Goal: Task Accomplishment & Management: Manage account settings

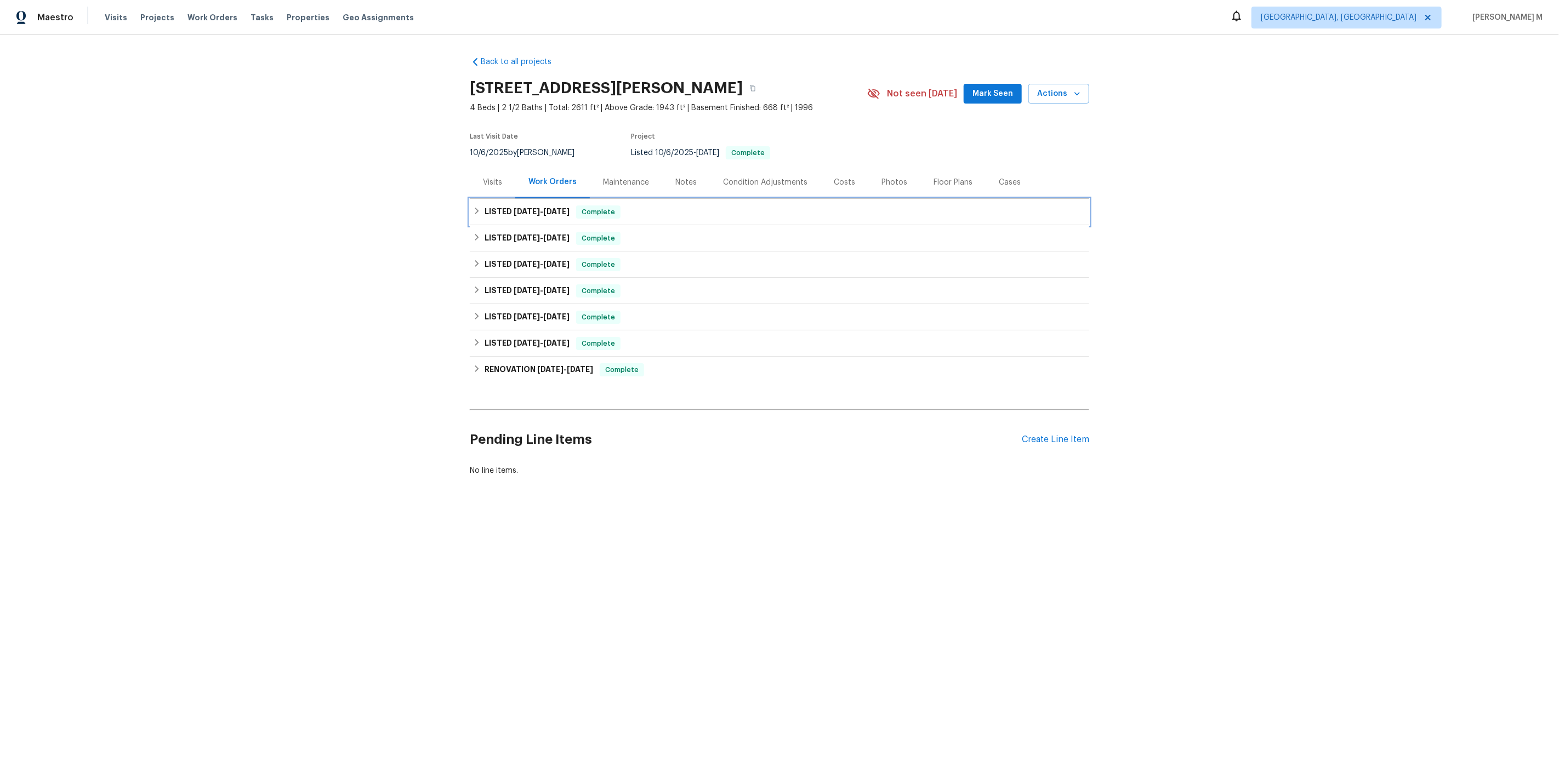
click at [526, 210] on h6 "LISTED 10/6/25 - 10/14/25" at bounding box center [527, 212] width 85 height 13
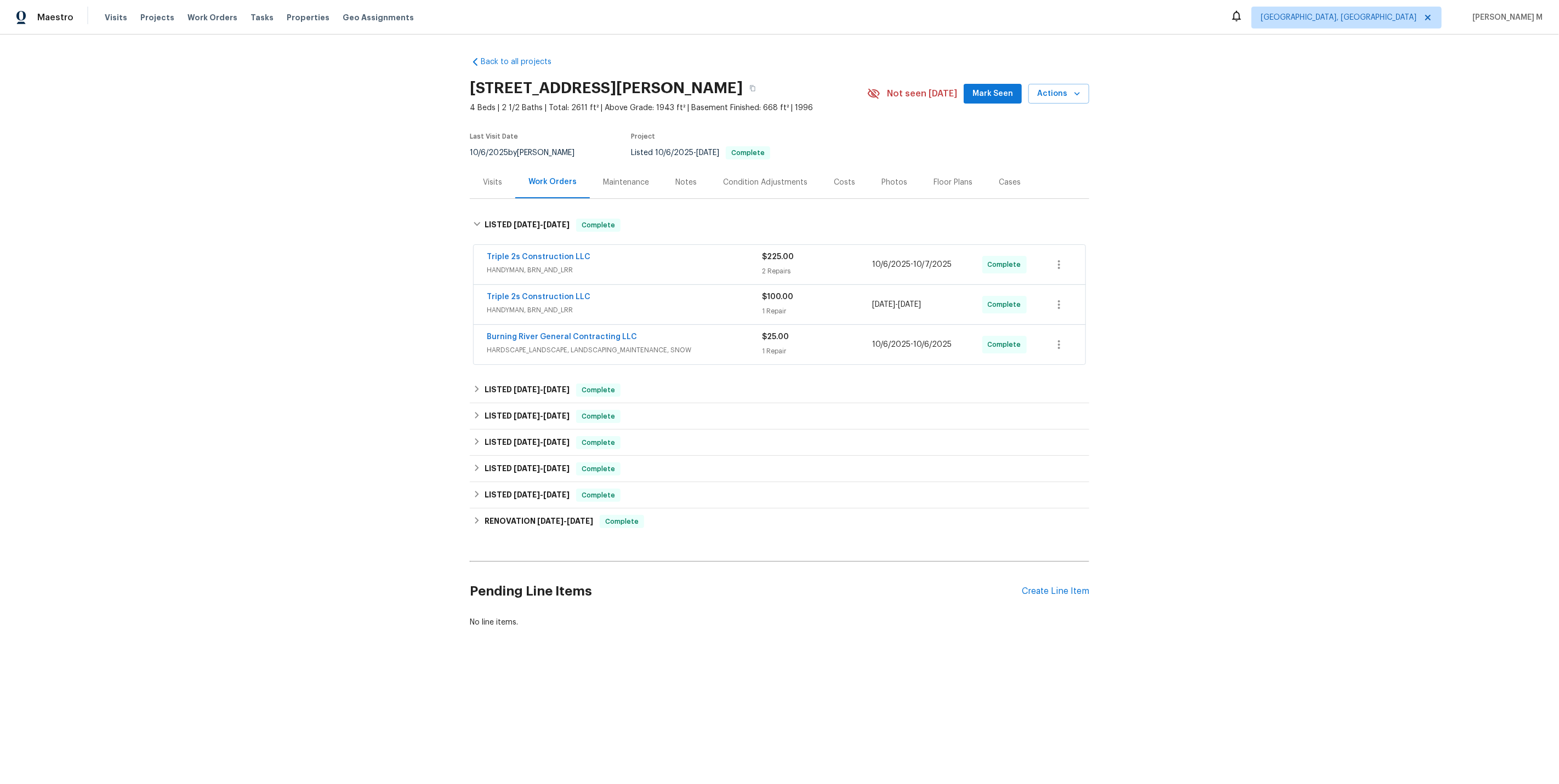
click at [391, 293] on div "Back to all projects 9740 Burton Dr, Twinsburg, OH 44087 4 Beds | 2 1/2 Baths |…" at bounding box center [780, 368] width 1559 height 668
click at [412, 297] on div "Back to all projects 9740 Burton Dr, Twinsburg, OH 44087 4 Beds | 2 1/2 Baths |…" at bounding box center [780, 368] width 1559 height 668
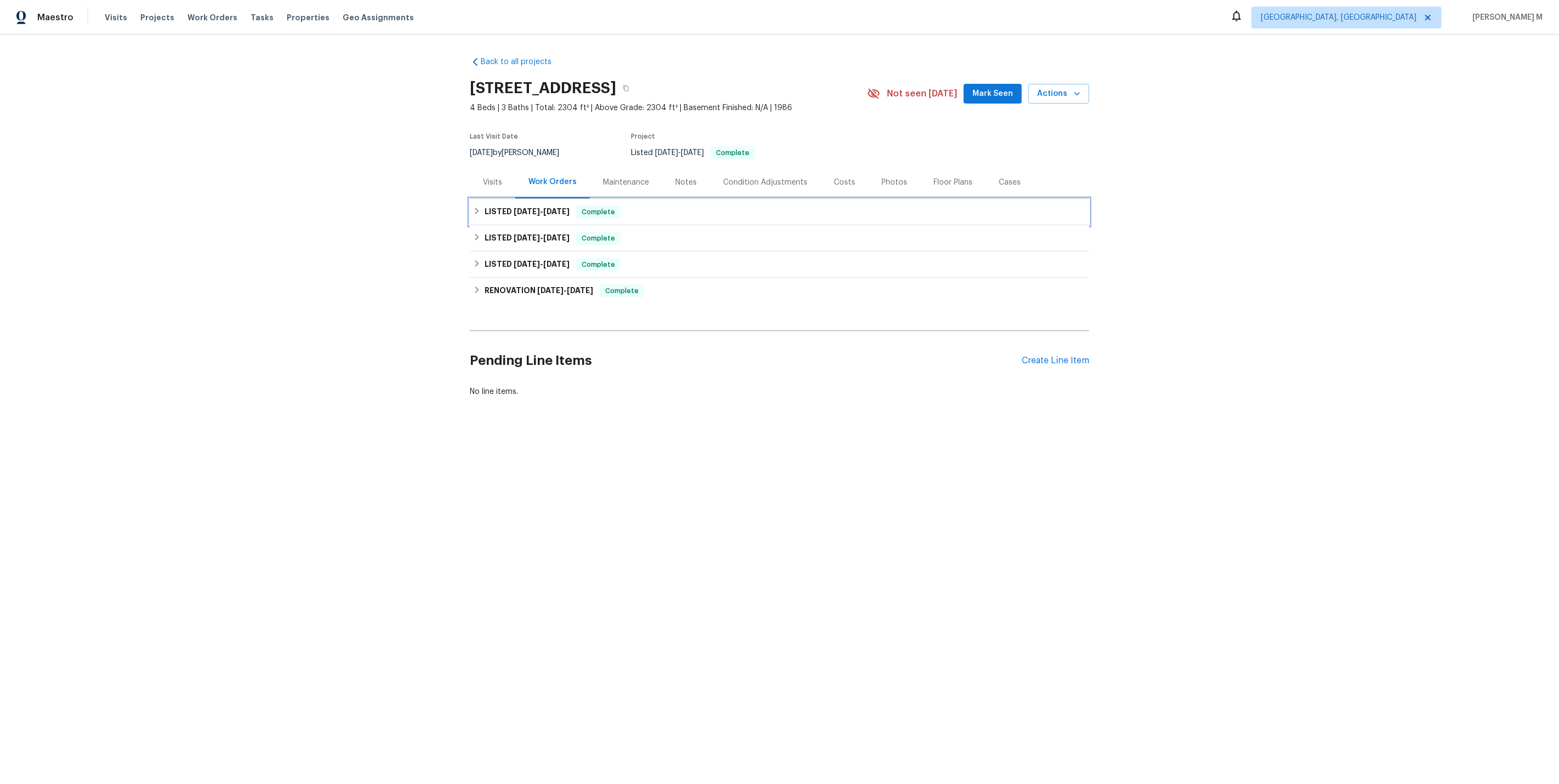
click at [524, 217] on div "LISTED [DATE] - [DATE] Complete" at bounding box center [780, 211] width 619 height 26
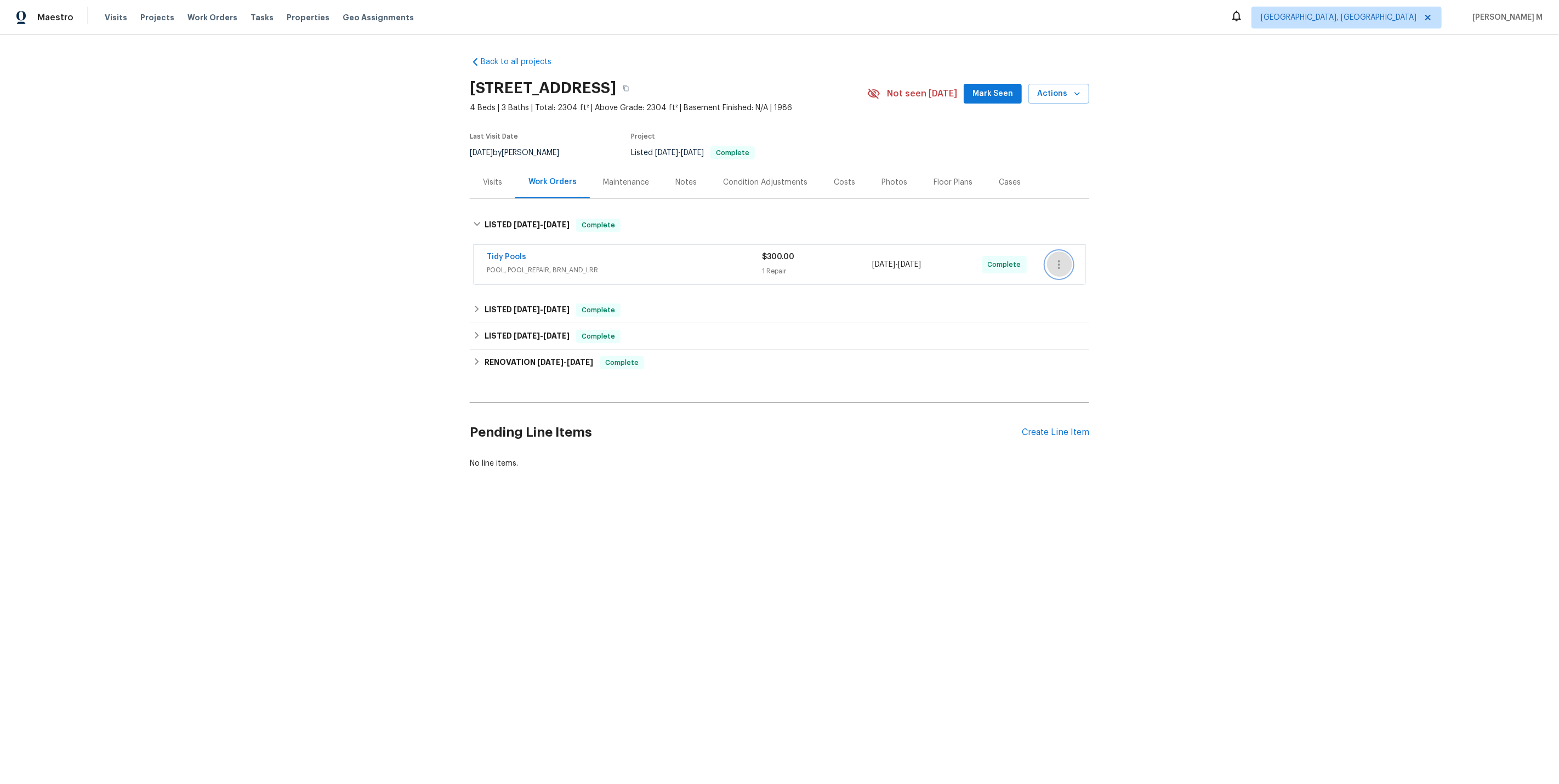
click at [1063, 261] on icon "button" at bounding box center [1059, 264] width 13 height 13
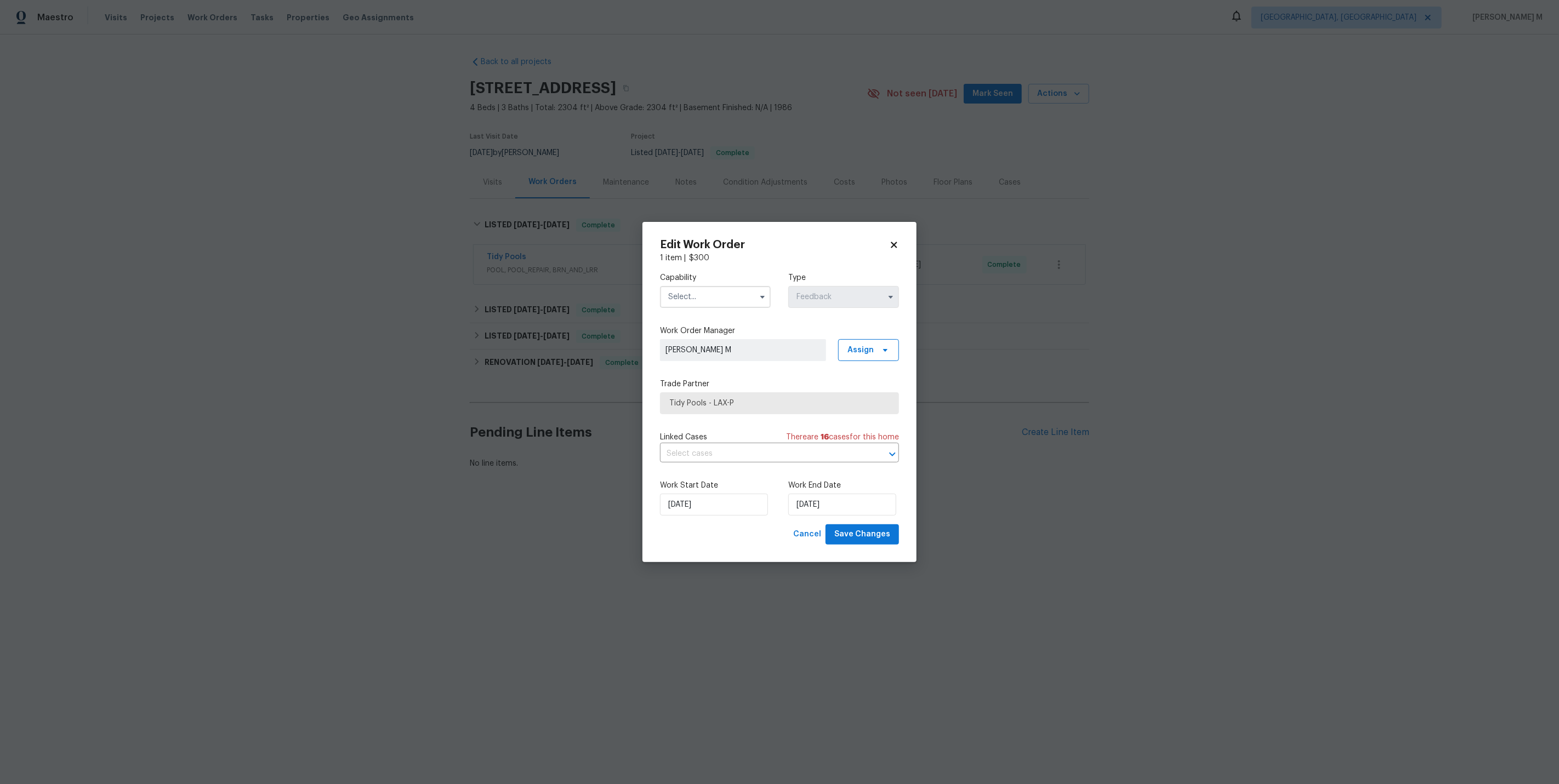
click at [693, 306] on input "text" at bounding box center [715, 297] width 111 height 22
click at [689, 418] on div "Handyman" at bounding box center [714, 427] width 107 height 19
click at [728, 397] on span "Tidy Pools - LAX-P" at bounding box center [780, 403] width 239 height 22
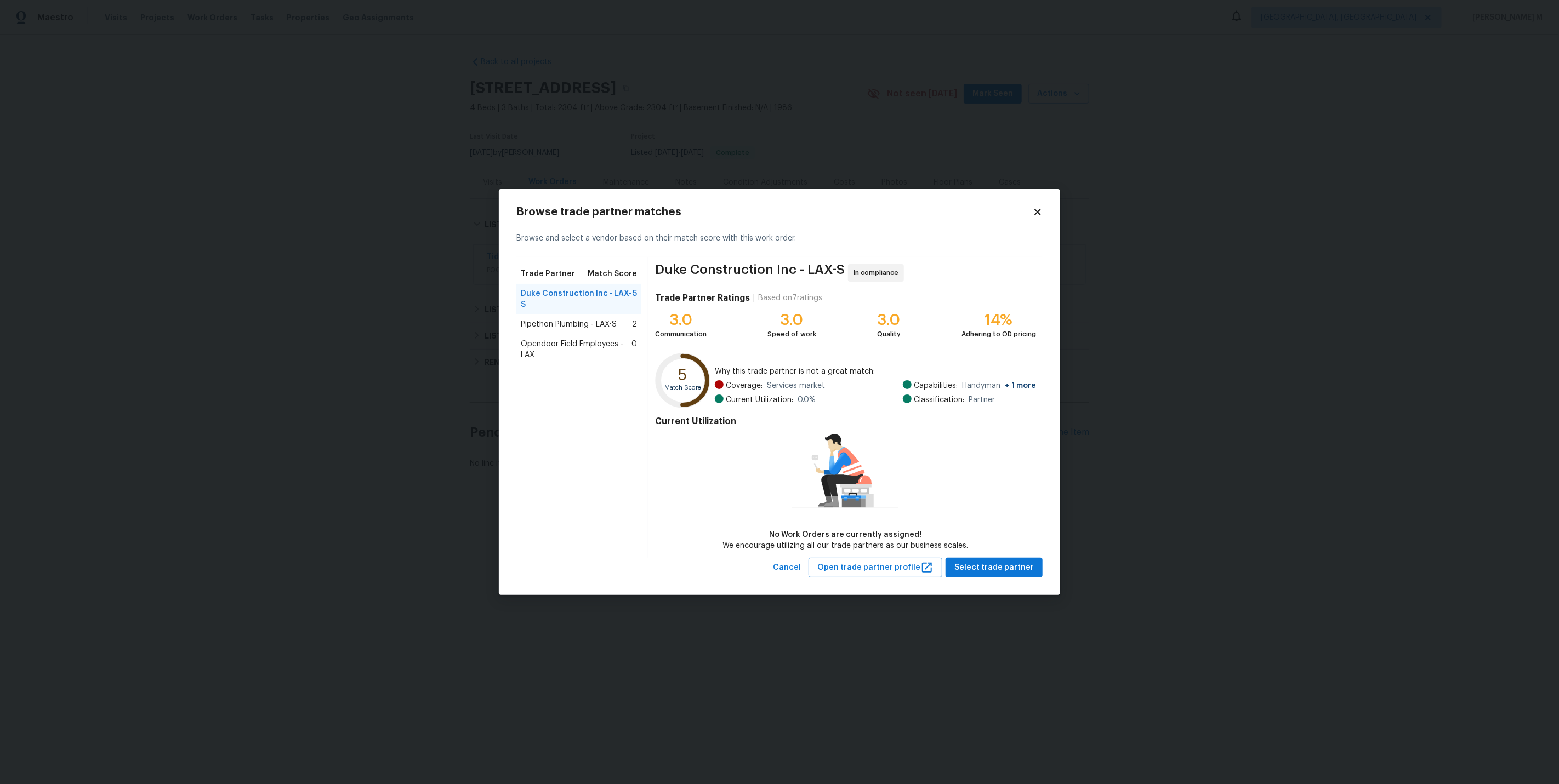
click at [1019, 222] on div "Browse trade partner matches Browse and select a vendor based on their match sc…" at bounding box center [780, 392] width 526 height 371
click at [1021, 210] on div "Browse trade partner matches" at bounding box center [780, 212] width 526 height 11
click at [1033, 213] on icon at bounding box center [1037, 212] width 10 height 10
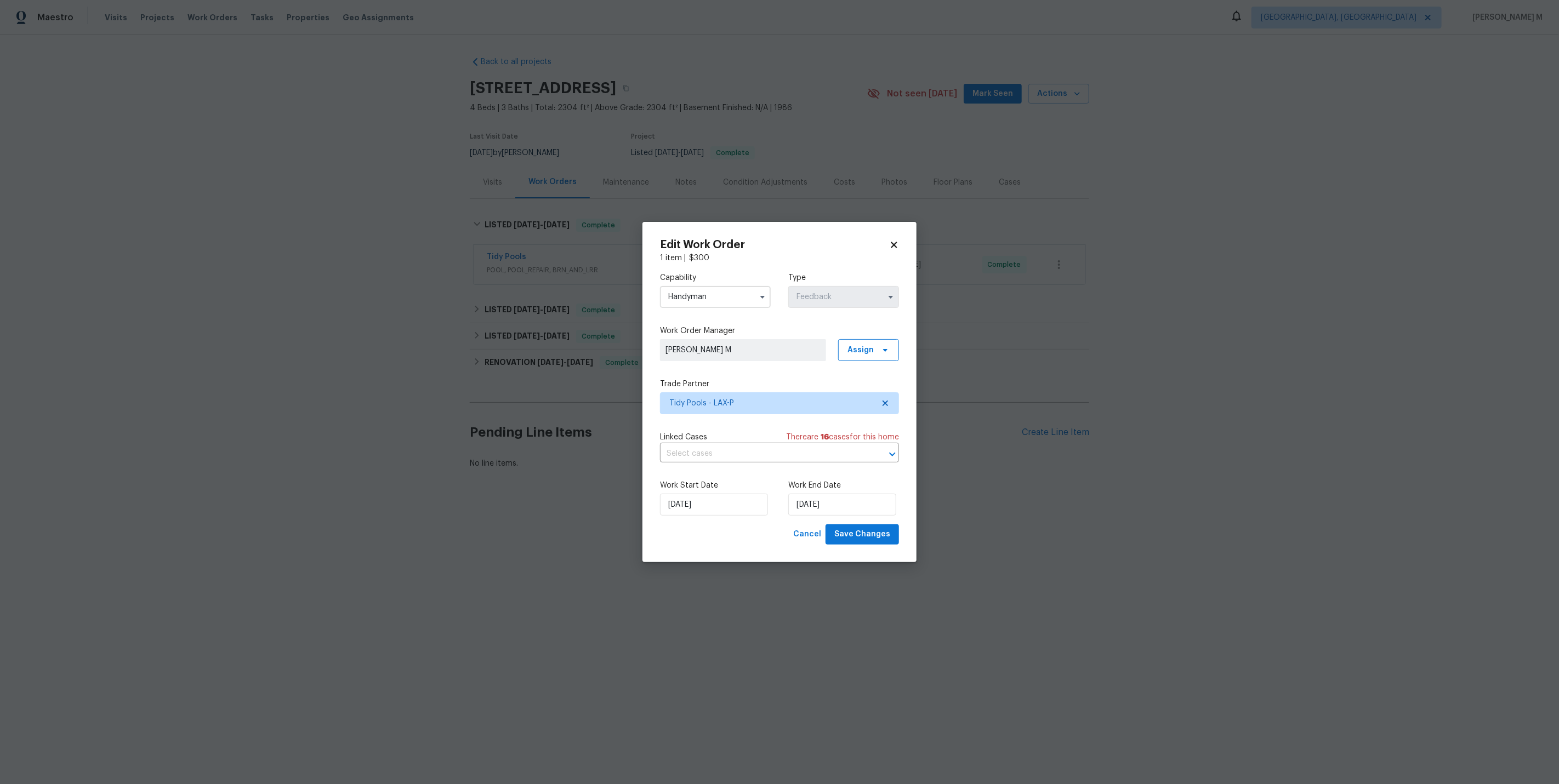
click at [710, 291] on input "Handyman" at bounding box center [715, 297] width 111 height 22
click at [720, 352] on span "General Contractor" at bounding box center [705, 356] width 70 height 7
type input "General Contractor"
click at [714, 405] on span "Tidy Pools - LAX-P" at bounding box center [771, 403] width 204 height 11
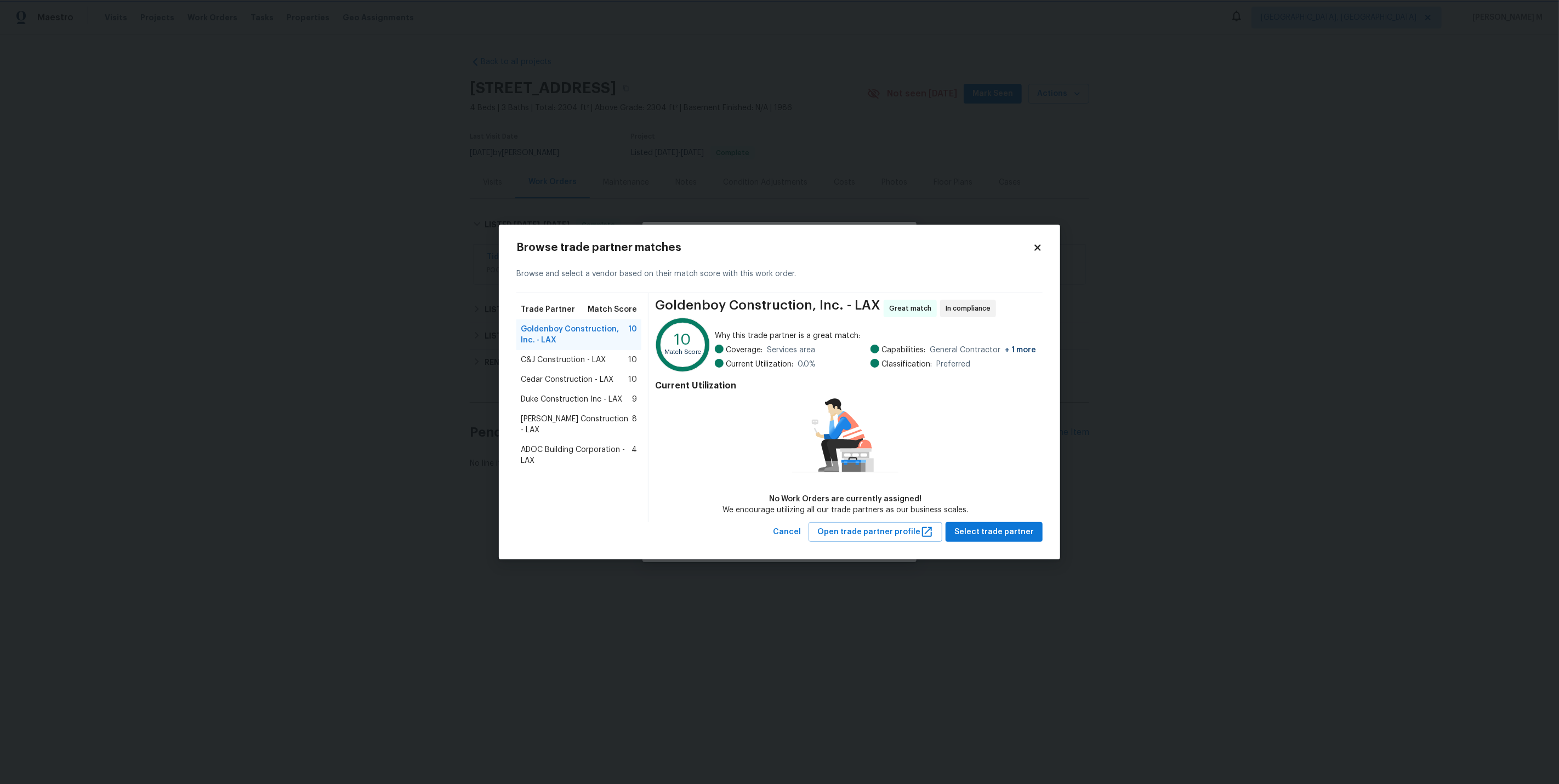
click at [412, 362] on body "Maestro Visits Projects Work Orders Tasks Properties Geo Assignments [GEOGRAPHI…" at bounding box center [780, 272] width 1559 height 544
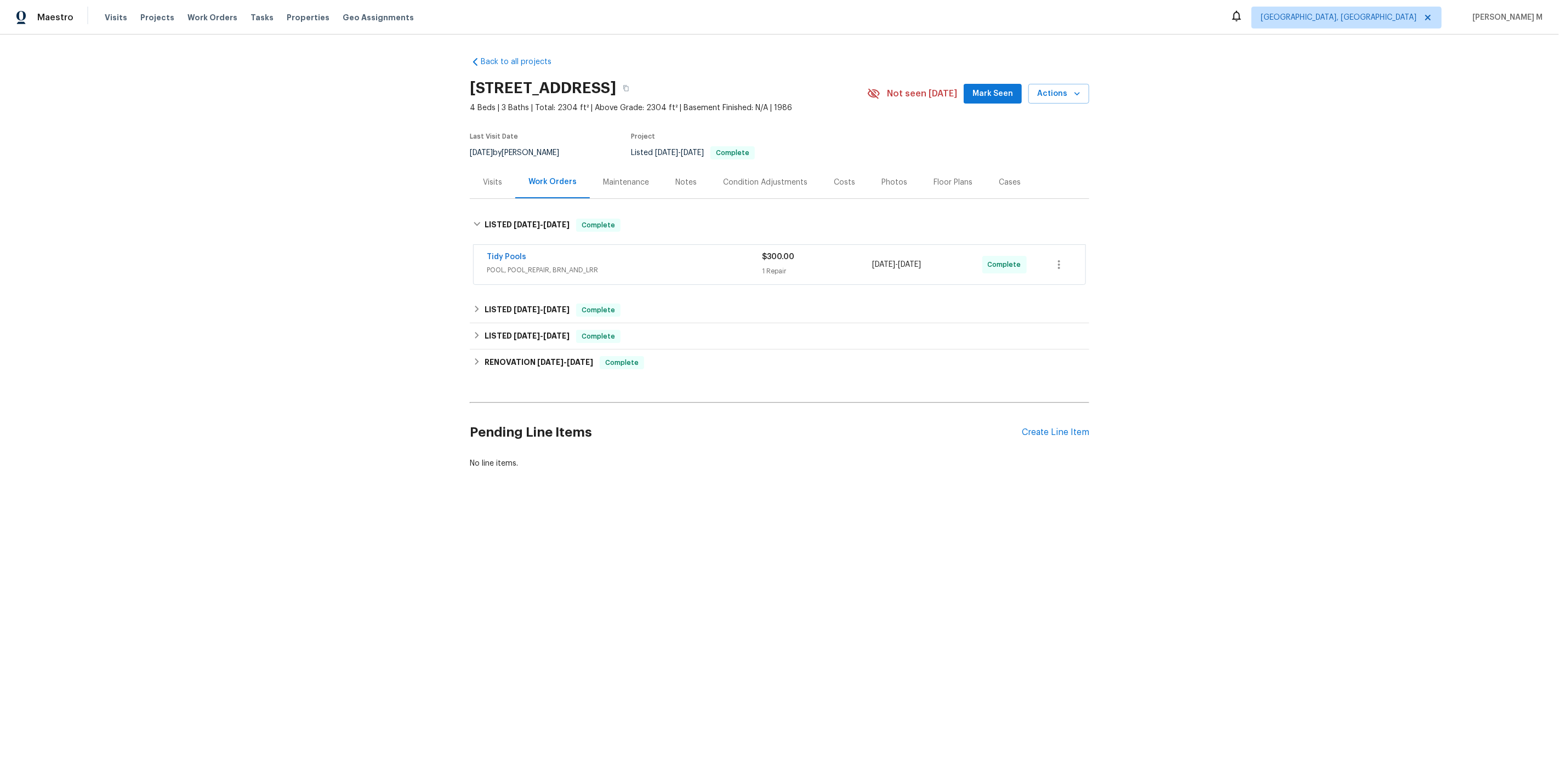
click at [512, 350] on body "Maestro Visits Projects Work Orders Tasks Properties Geo Assignments [GEOGRAPHI…" at bounding box center [780, 272] width 1559 height 544
click at [1055, 428] on div "Pending Line Items Create Line Item" at bounding box center [780, 433] width 619 height 51
click at [1065, 428] on div "Create Line Item" at bounding box center [1055, 433] width 67 height 11
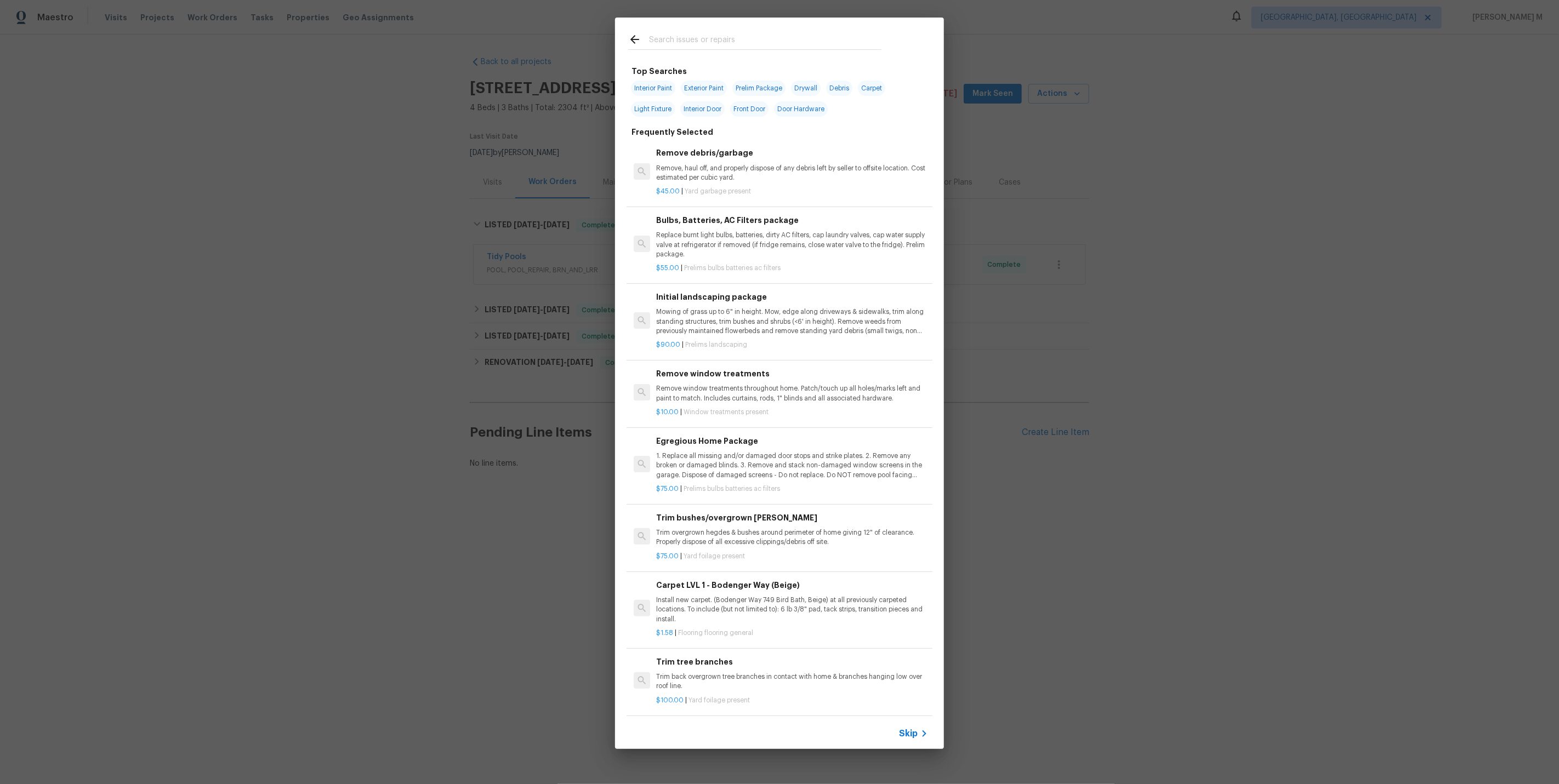
click at [909, 730] on span "Skip" at bounding box center [908, 734] width 19 height 11
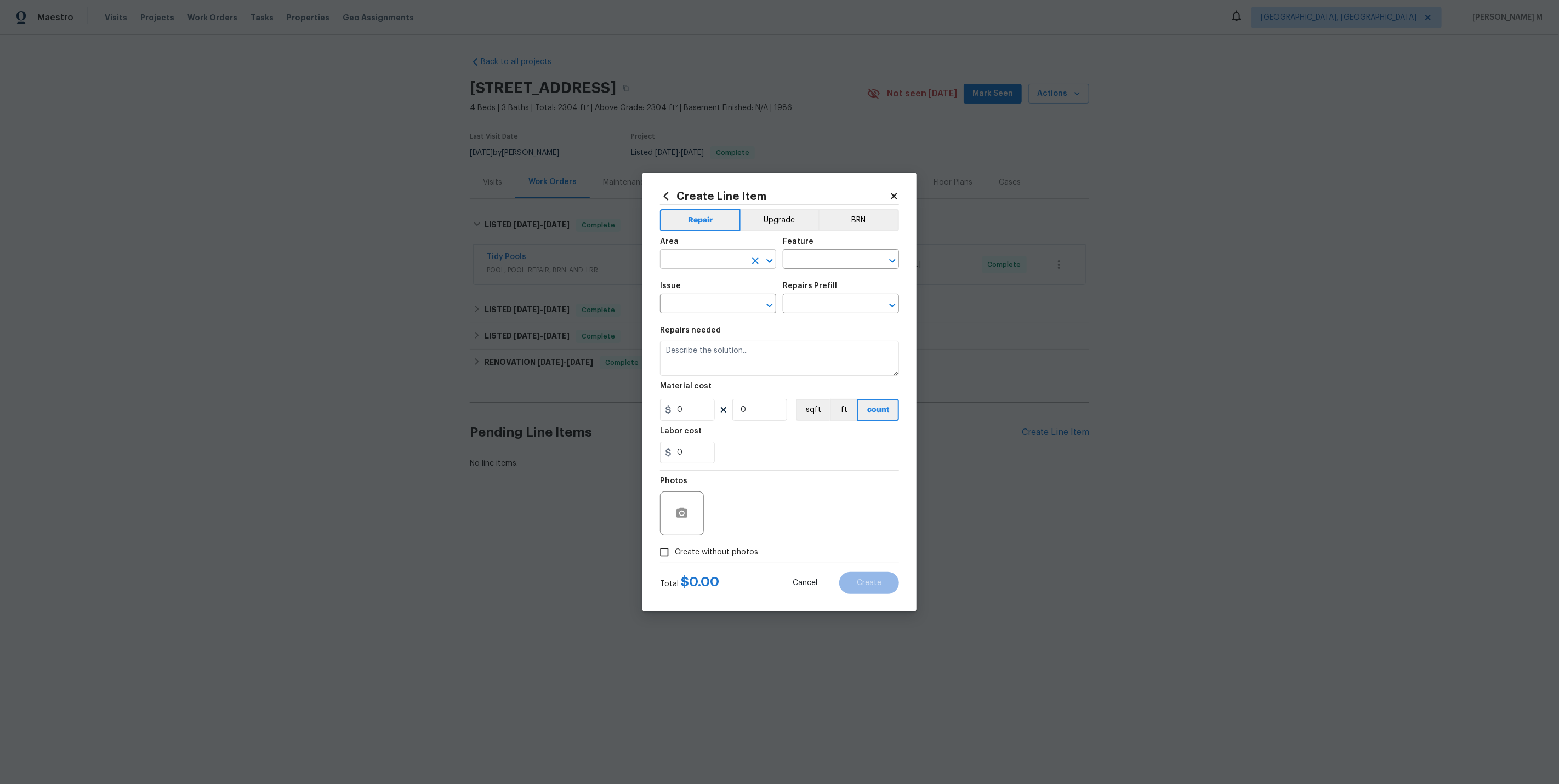
click at [694, 259] on input "text" at bounding box center [702, 260] width 85 height 17
type input "Fen"
click at [713, 313] on li "Exterior Overall" at bounding box center [717, 307] width 117 height 18
type input "Exterior Overall"
click at [831, 258] on input "text" at bounding box center [825, 260] width 85 height 17
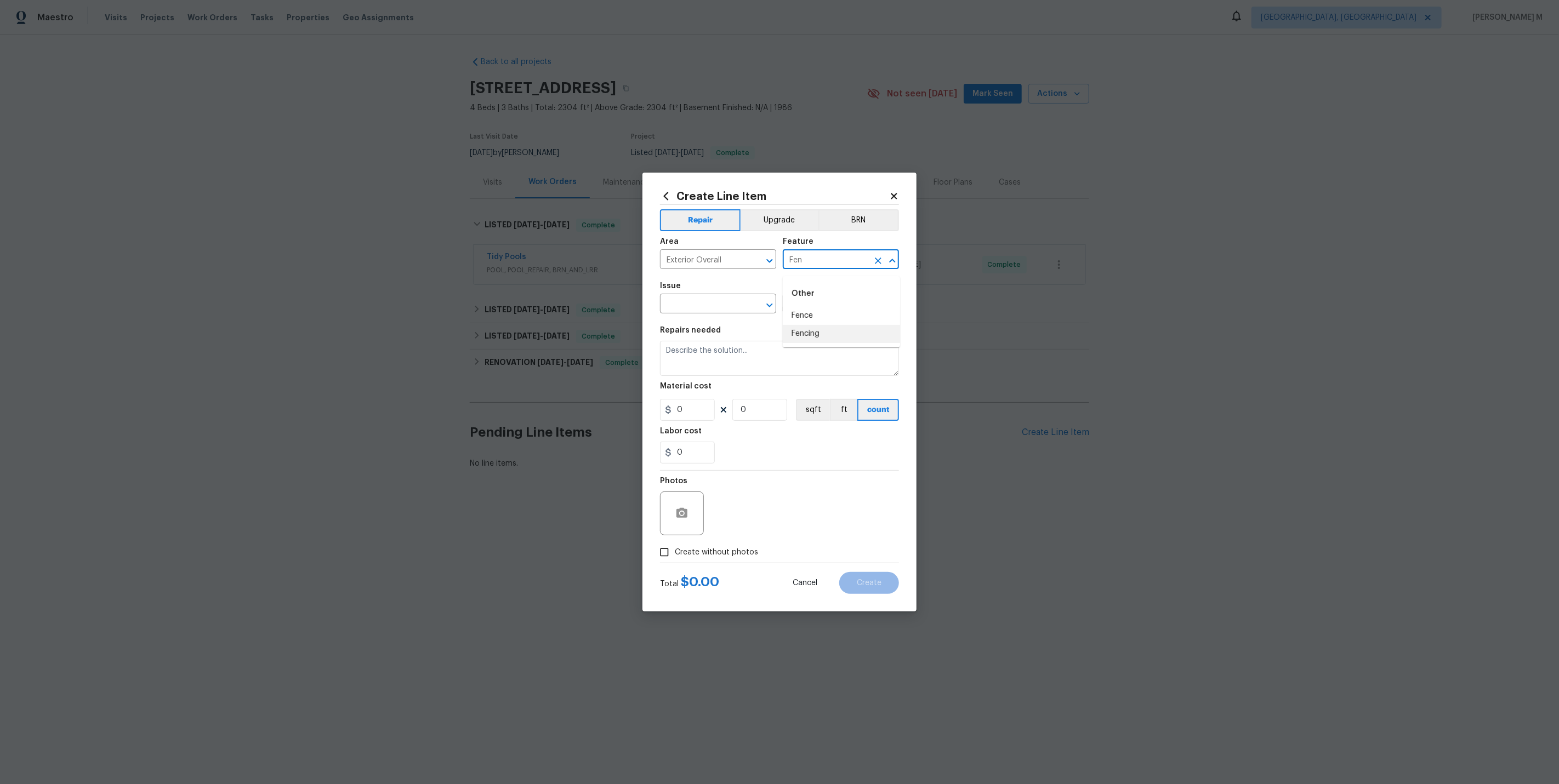
click at [826, 328] on li "Fencing" at bounding box center [841, 334] width 117 height 18
type input "Fencing"
click at [837, 265] on input "Fencing" at bounding box center [825, 260] width 85 height 17
click at [807, 317] on li "Fence" at bounding box center [841, 315] width 117 height 18
type input "Fence"
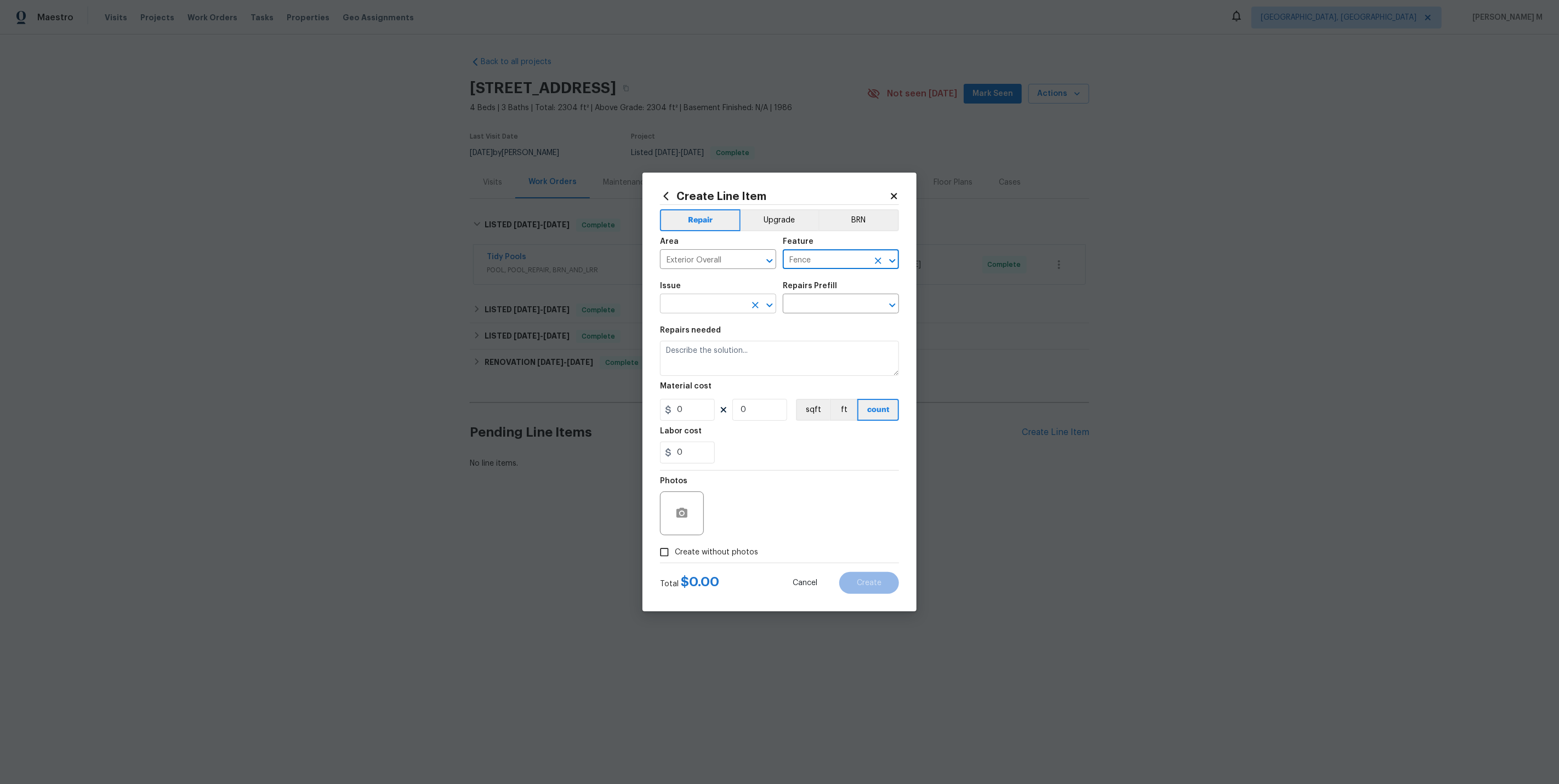
click at [697, 300] on input "text" at bounding box center [702, 305] width 85 height 17
click at [690, 373] on li "Fencing - Gates" at bounding box center [717, 375] width 117 height 18
type input "Fencing - Gates"
click at [816, 311] on input "text" at bounding box center [825, 305] width 85 height 17
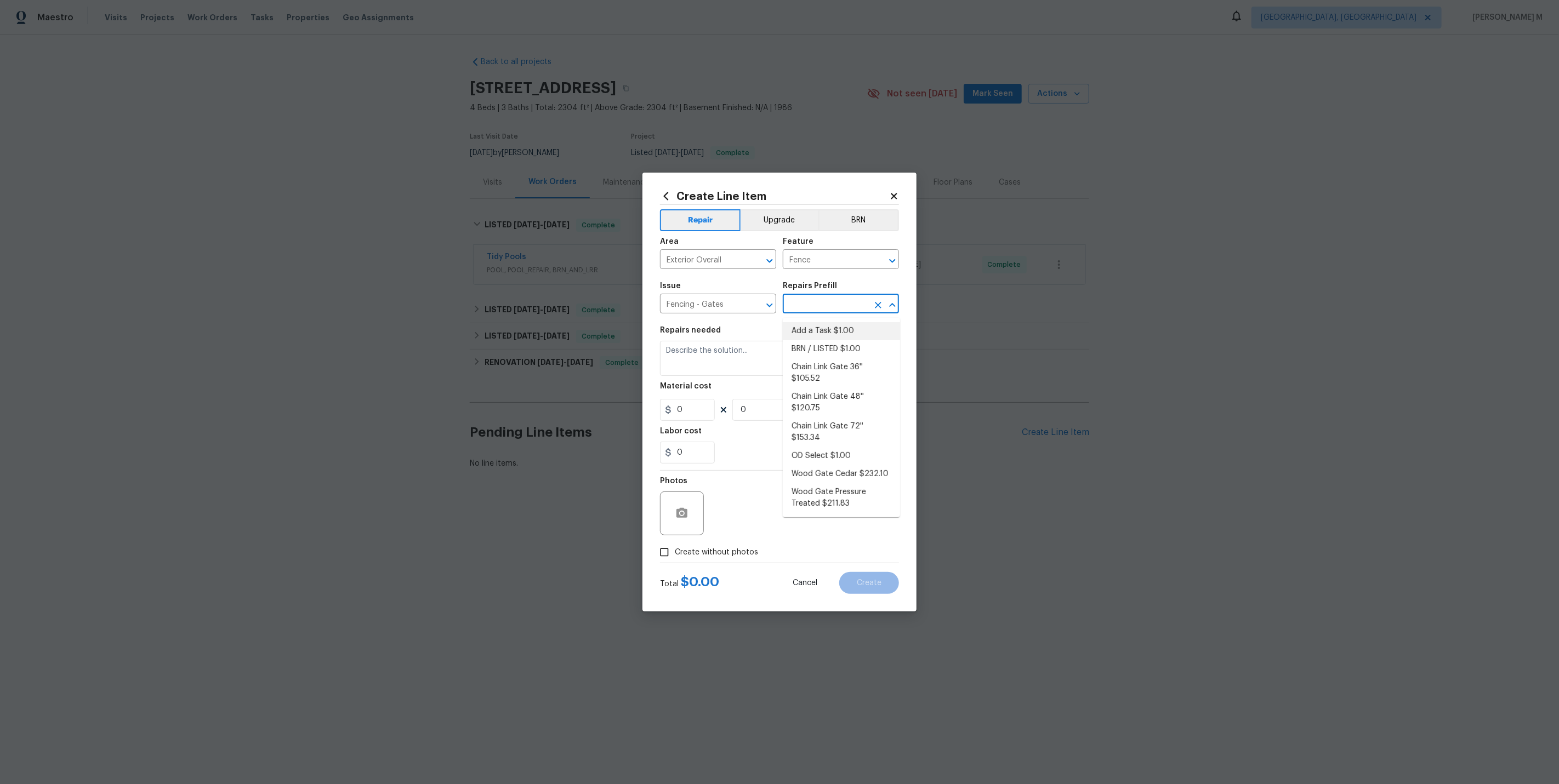
click at [804, 332] on li "Add a Task $1.00" at bounding box center [841, 331] width 117 height 18
type input "Add a Task $1.00"
type textarea "HPM to detail"
type input "1"
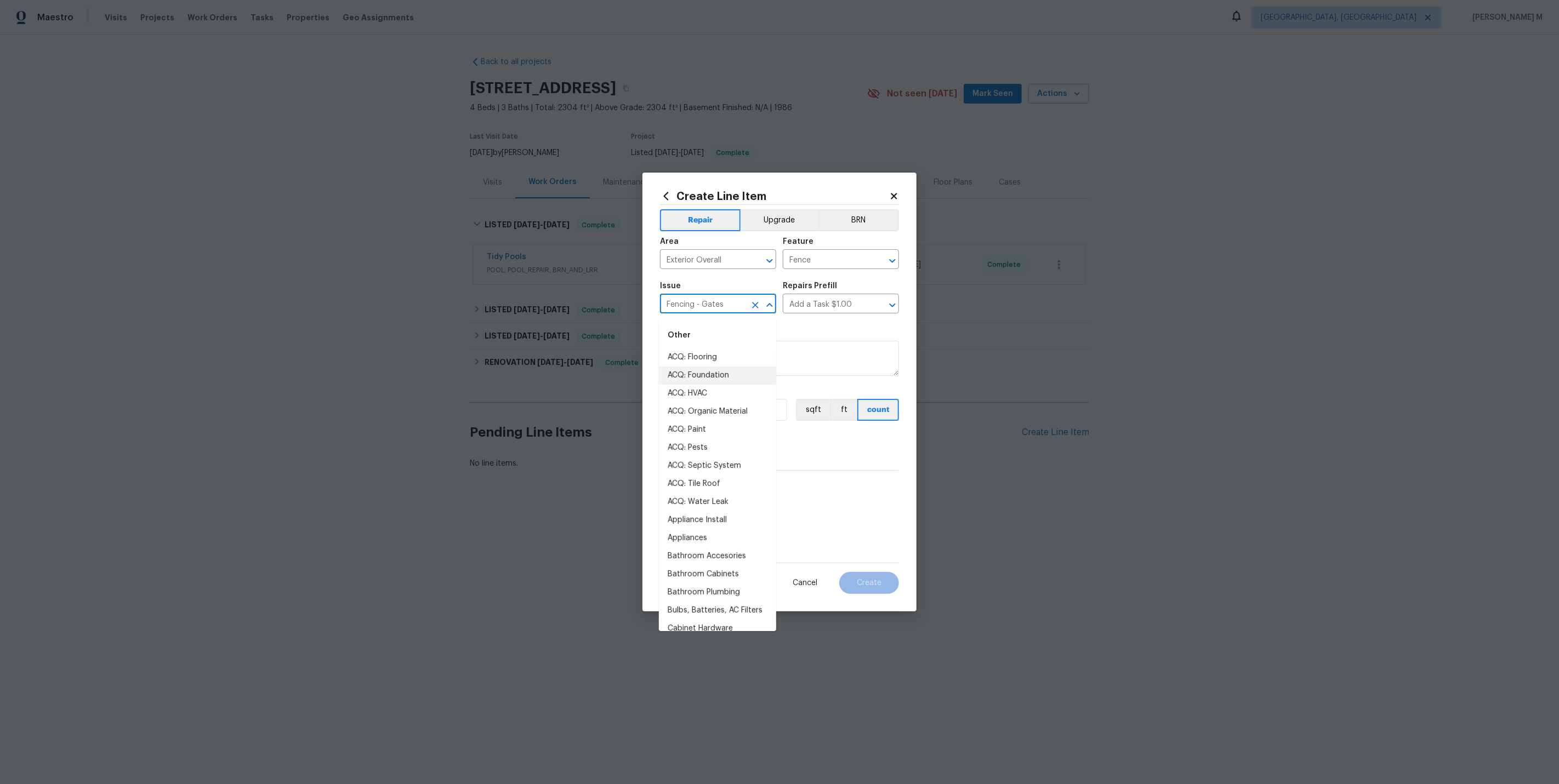
click at [718, 311] on input "Fencing - Gates" at bounding box center [702, 305] width 85 height 17
